Goal: Task Accomplishment & Management: Complete application form

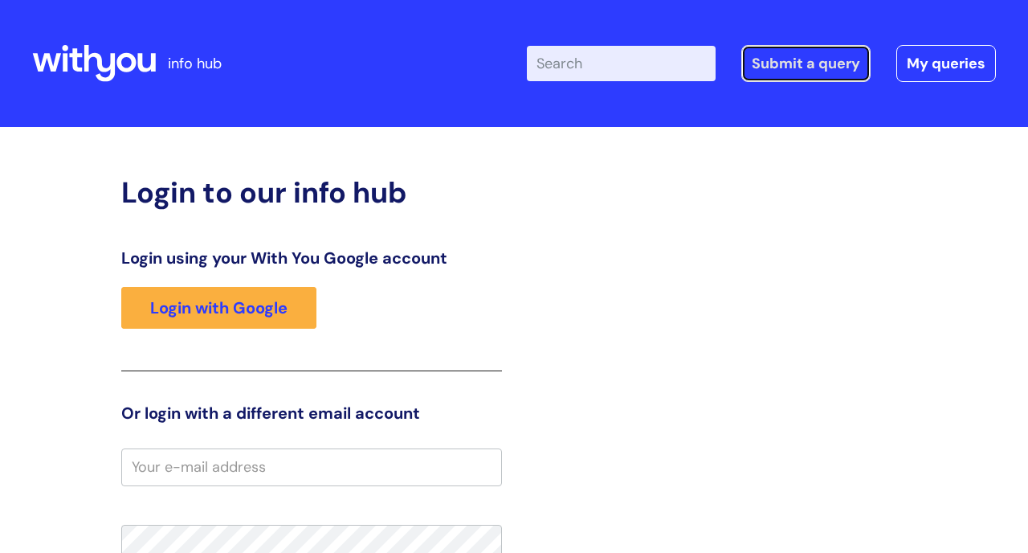
click at [401, 63] on link "Submit a query" at bounding box center [806, 63] width 129 height 37
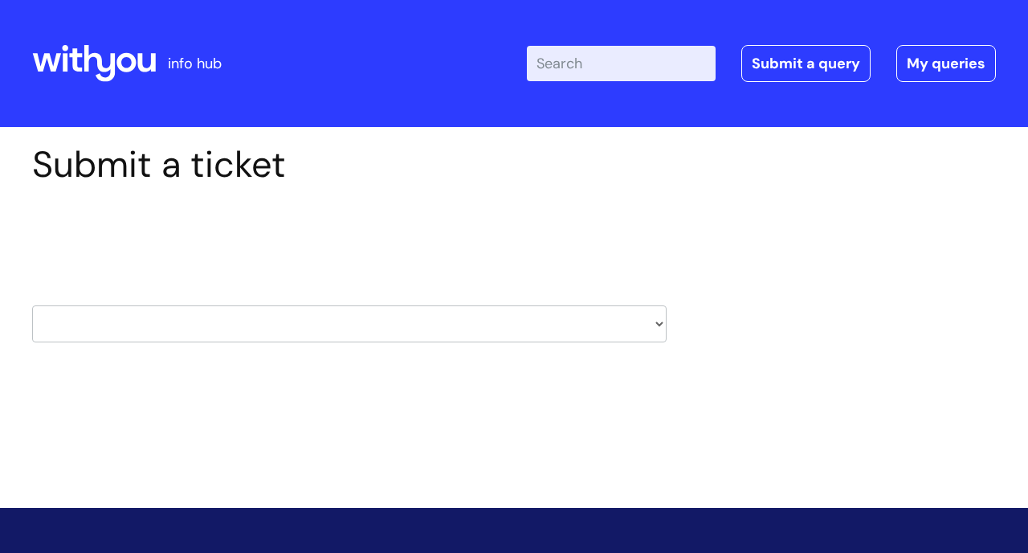
click at [658, 324] on select "HR / People IT and Support Clinical Drug Alerts Finance Accounts Data Support T…" at bounding box center [349, 323] width 635 height 37
select select "learning_and_development"
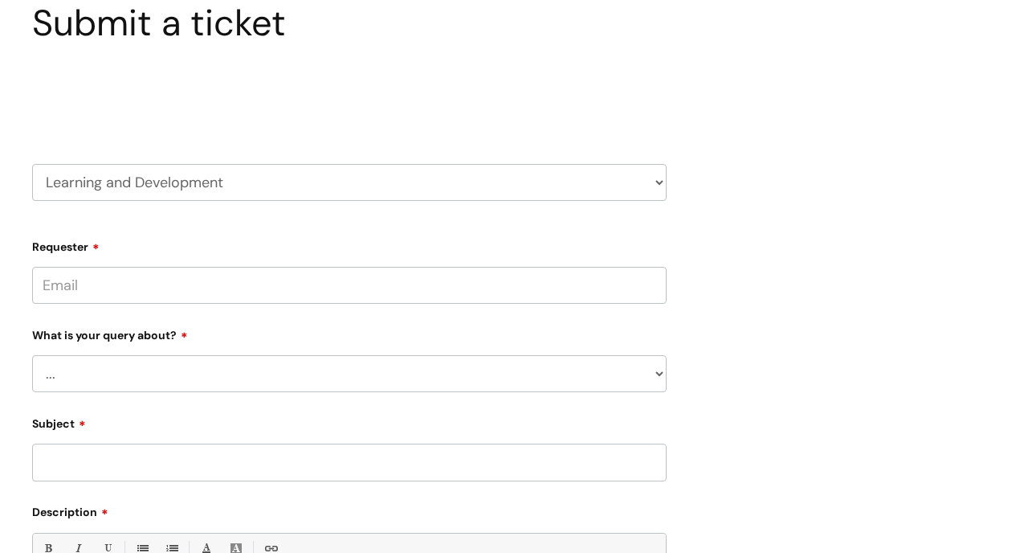
scroll to position [167, 0]
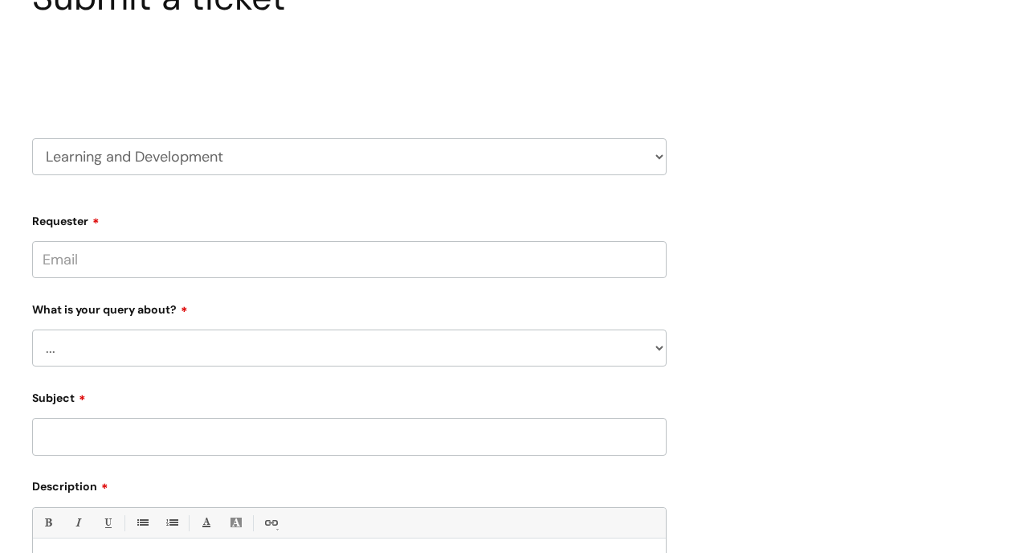
click at [444, 268] on input "Requester" at bounding box center [349, 259] width 635 height 37
type input "r"
click at [206, 255] on input "Requester" at bounding box center [349, 259] width 635 height 37
paste input "[EMAIL_ADDRESS][DOMAIN_NAME]"
type input "[EMAIL_ADDRESS][DOMAIN_NAME]"
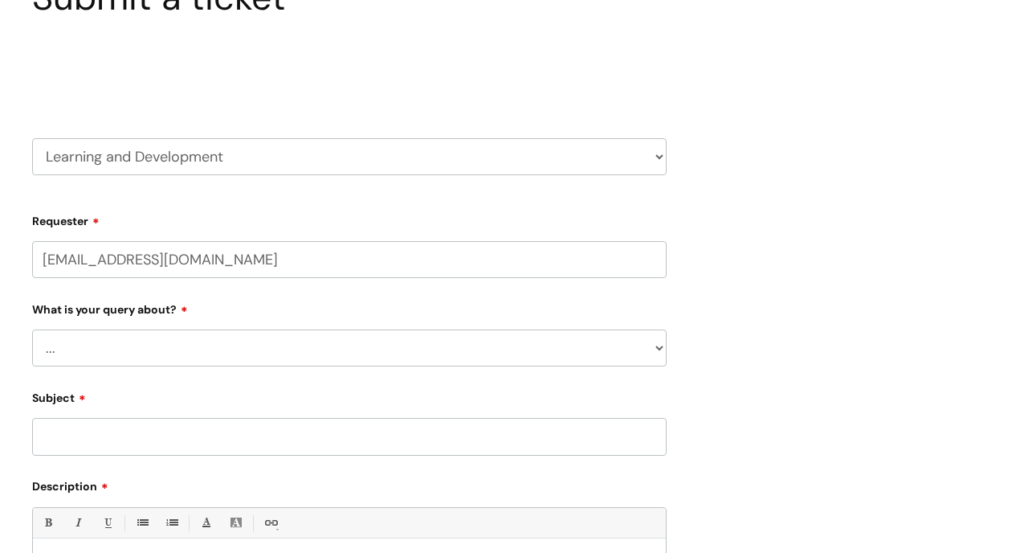
click at [120, 337] on select "... Question about a training course or session booking Ask about apprenticeshi…" at bounding box center [349, 347] width 635 height 37
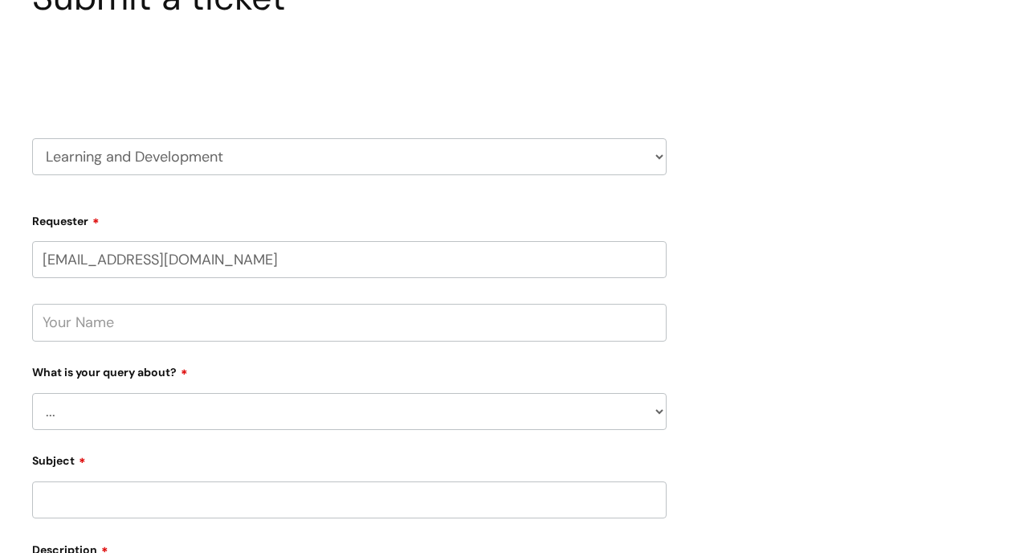
select select "Can’t log in or access learning"
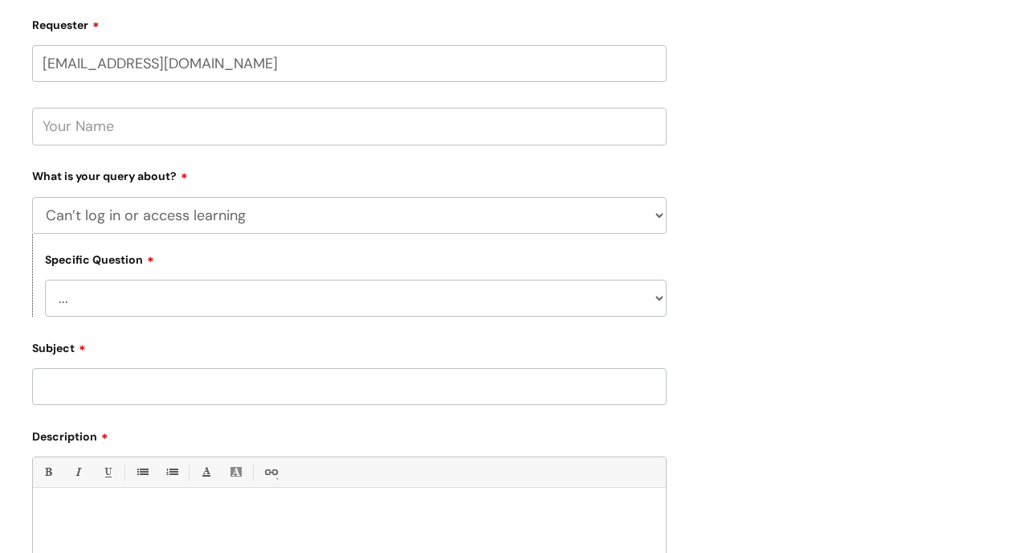
scroll to position [364, 0]
click at [132, 125] on input "text" at bounding box center [349, 125] width 635 height 37
type input "[PERSON_NAME]"
click at [656, 301] on select "... Issue accessing WithYou Learning Issue accessing an internal course Issue a…" at bounding box center [356, 297] width 622 height 37
select select "Issue accessing WithYou Learning"
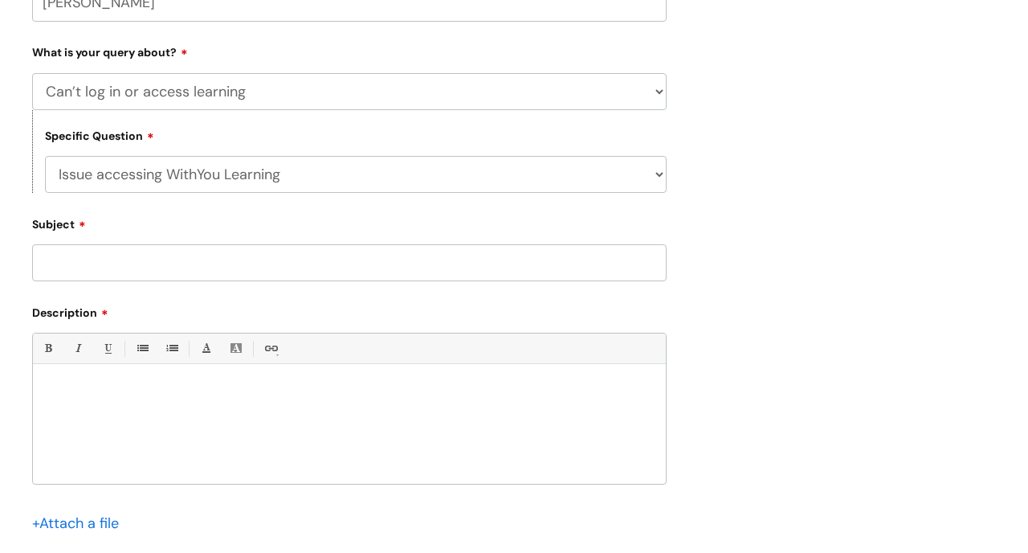
scroll to position [503, 0]
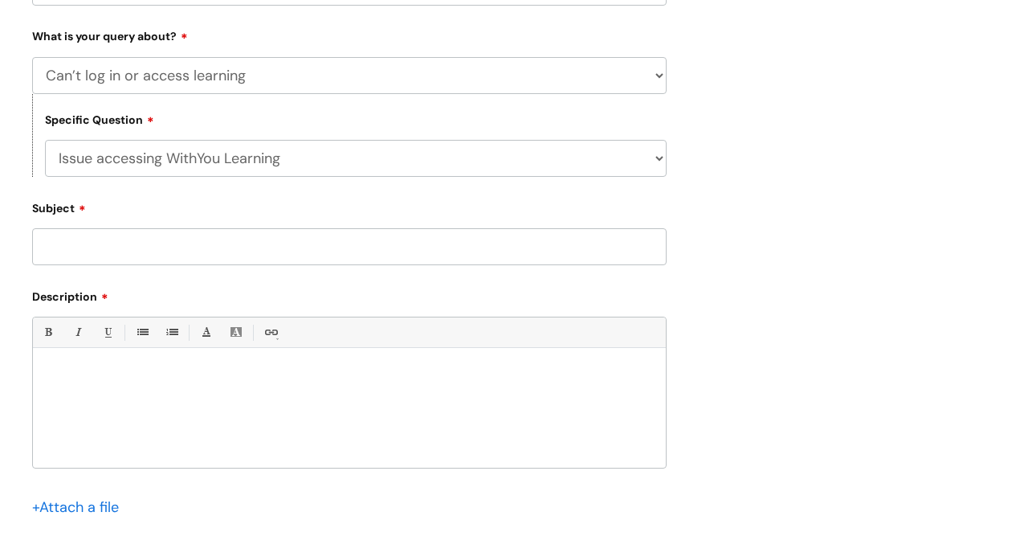
click at [205, 234] on input "Subject" at bounding box center [349, 246] width 635 height 37
type input "[PERSON_NAME], Login issues"
click at [102, 373] on p at bounding box center [349, 376] width 609 height 14
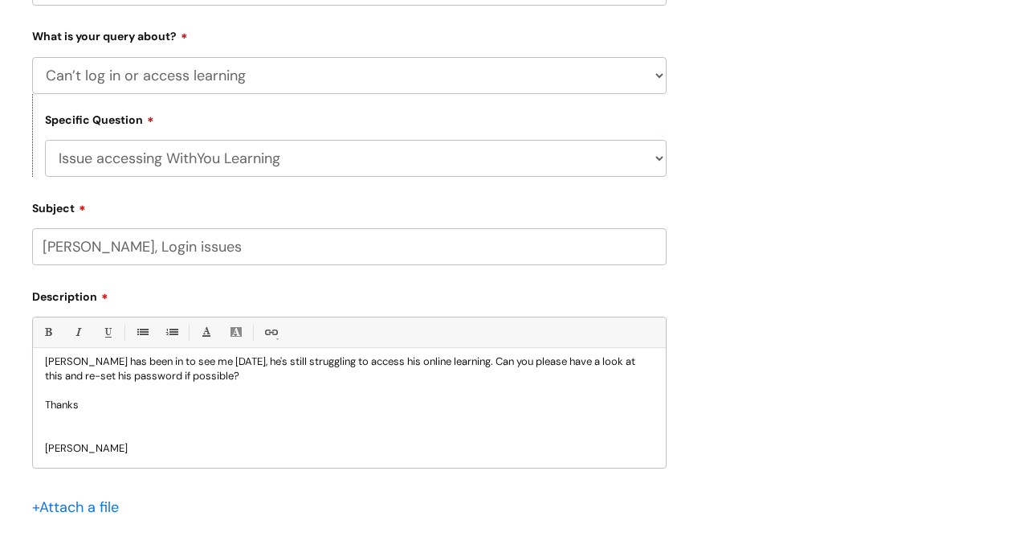
scroll to position [816, 0]
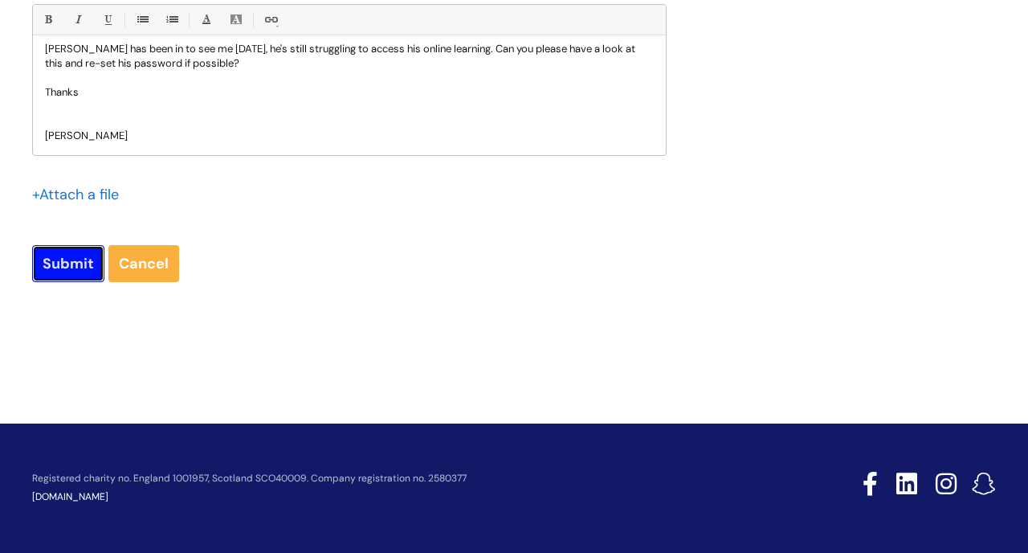
click at [58, 252] on input "Submit" at bounding box center [68, 263] width 72 height 37
type input "Please Wait..."
